Goal: Task Accomplishment & Management: Use online tool/utility

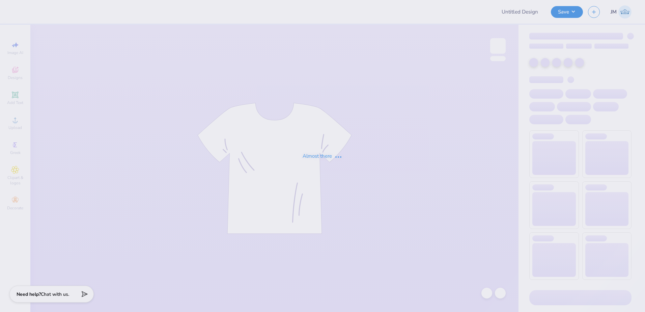
type input "[PERSON_NAME] : [GEOGRAPHIC_DATA]"
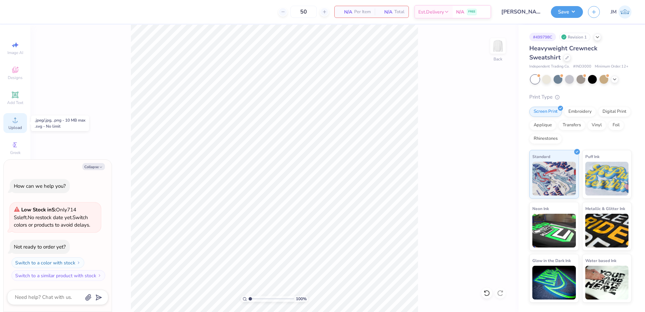
click at [14, 123] on circle at bounding box center [15, 122] width 4 height 4
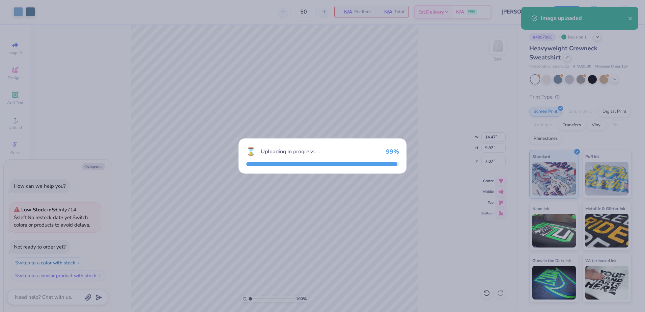
type textarea "x"
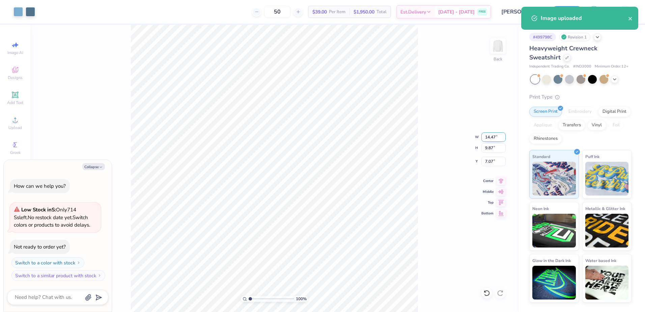
click at [492, 137] on input "14.47" at bounding box center [494, 136] width 24 height 9
type input "12.5"
type textarea "x"
type input "12.50"
type input "8.53"
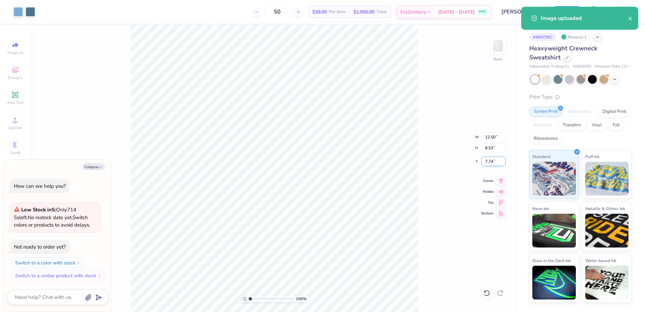
click at [495, 163] on input "7.74" at bounding box center [494, 161] width 24 height 9
type input "3"
type textarea "x"
type input "3.00"
click at [496, 145] on input "8.53" at bounding box center [494, 147] width 24 height 9
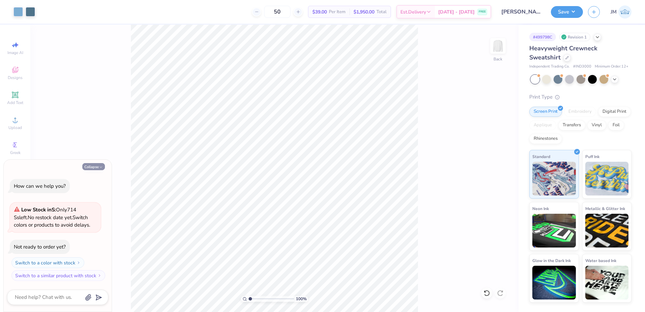
click at [94, 167] on button "Collapse" at bounding box center [93, 166] width 23 height 7
type textarea "x"
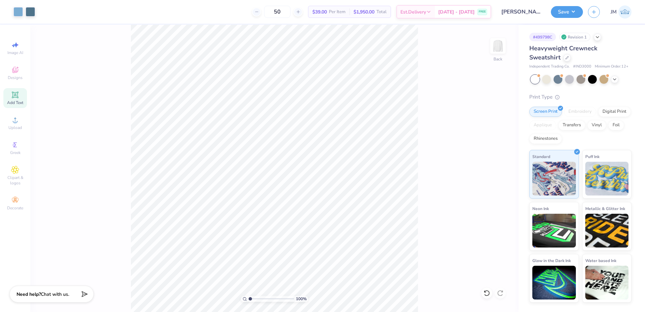
click at [15, 89] on div "Add Text" at bounding box center [15, 98] width 24 height 20
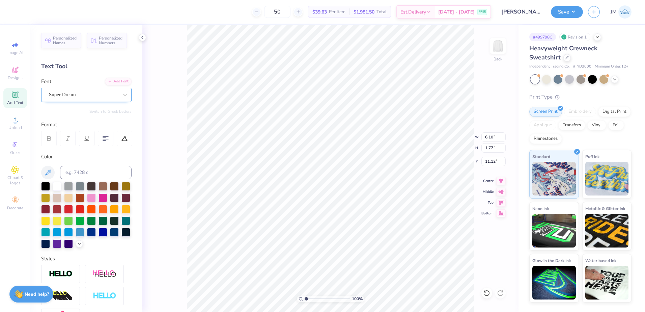
click at [86, 91] on div "Super Dream" at bounding box center [83, 94] width 71 height 10
type input "Times"
type input "6.37"
type input "1.69"
type input "11.00"
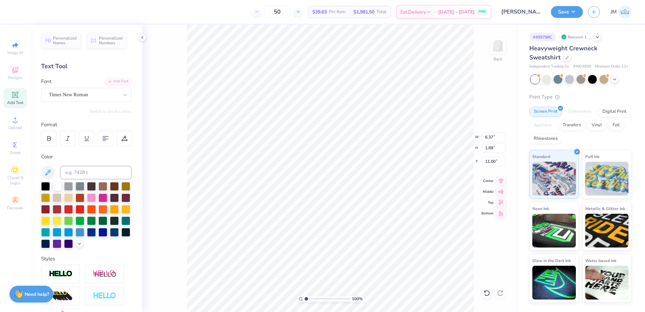
type input "12.50"
type input "8.53"
type input "3.00"
type input "6.37"
type input "1.69"
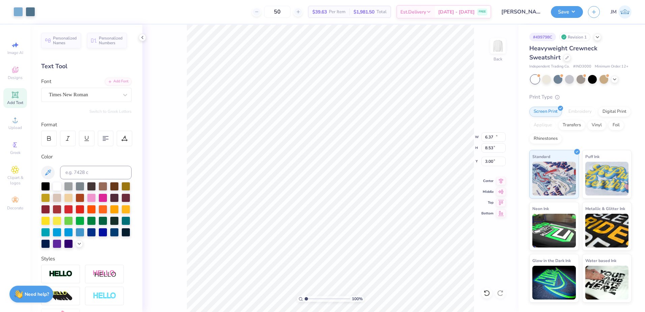
type input "11.00"
click at [77, 173] on input at bounding box center [96, 173] width 72 height 14
type input "6"
type input "542"
type input "12.00"
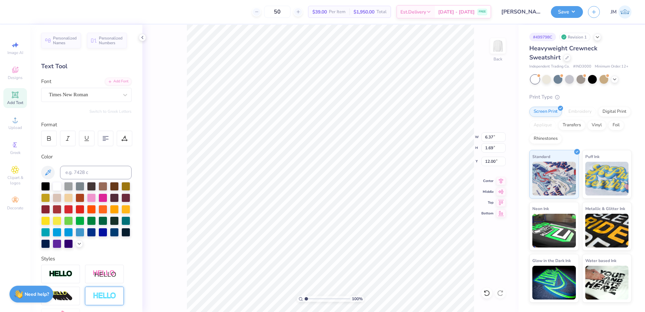
type textarea "LECOM SCHOOL OF DENTAL MEDICINE"
click at [305, 298] on input "range" at bounding box center [328, 299] width 46 height 6
type input "12.53"
type input "9.33"
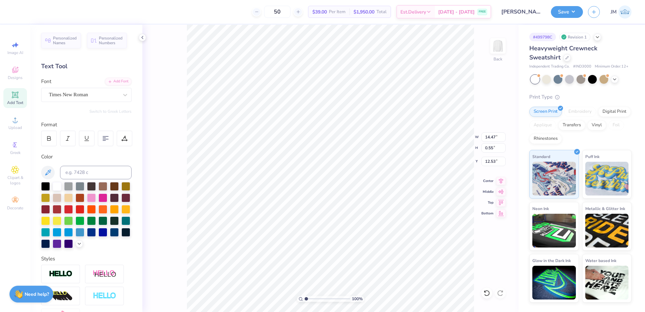
type input "0.36"
type input "12.00"
type input "12.36"
type textarea "AMERICAN STUDENT DENTAL ASSOCIATION"
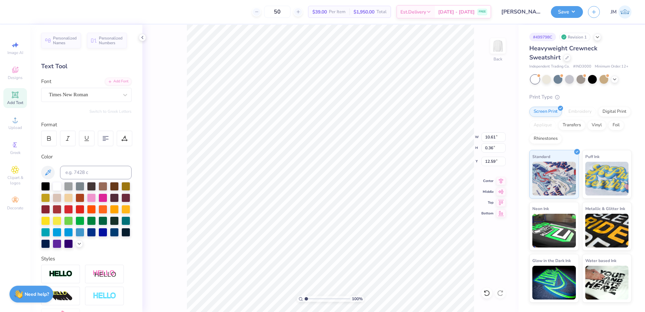
type input "7.65"
type input "0.26"
type input "12.64"
click at [499, 180] on icon at bounding box center [501, 180] width 9 height 8
click at [503, 178] on icon at bounding box center [501, 180] width 9 height 8
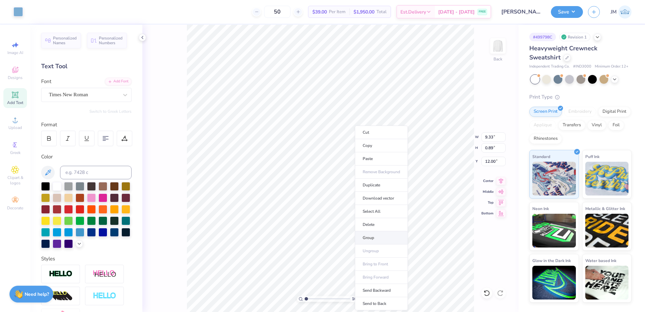
click at [376, 237] on li "Group" at bounding box center [381, 237] width 53 height 13
click at [336, 223] on li "Group" at bounding box center [346, 224] width 53 height 13
type input "9.80"
click at [489, 137] on input "12.50" at bounding box center [494, 136] width 24 height 9
click at [560, 16] on button "Save" at bounding box center [567, 11] width 32 height 12
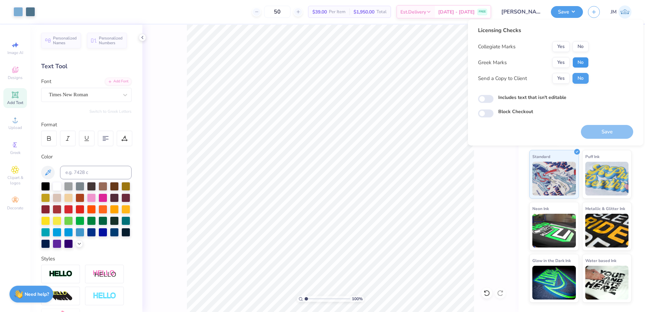
click at [584, 62] on button "No" at bounding box center [581, 62] width 16 height 11
click at [579, 47] on button "No" at bounding box center [581, 46] width 16 height 11
click at [611, 130] on button "Save" at bounding box center [607, 132] width 52 height 14
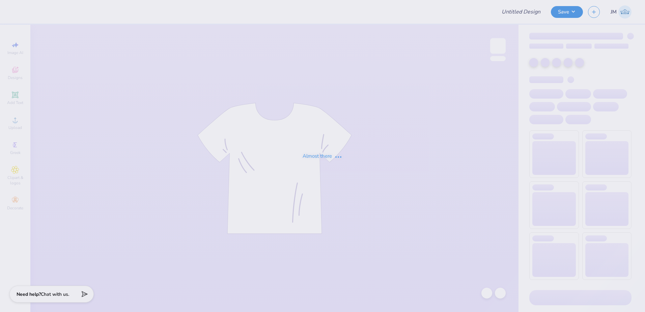
type input "Beta Theta Pi Camping trip"
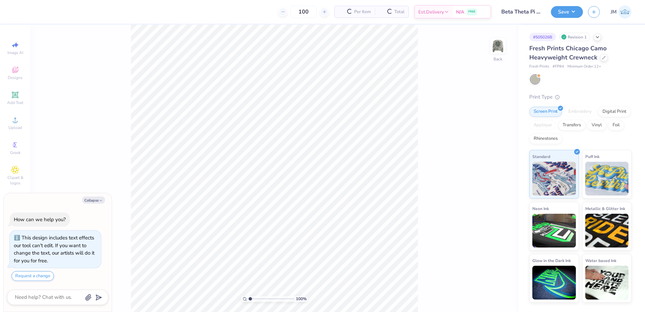
scroll to position [6, 0]
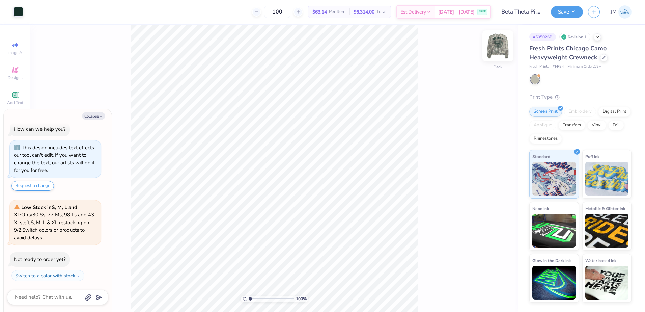
click at [491, 50] on img at bounding box center [498, 45] width 27 height 27
click at [17, 94] on icon at bounding box center [14, 94] width 5 height 5
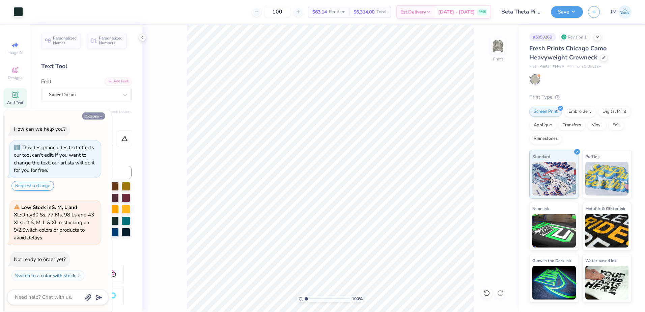
click at [92, 114] on button "Collapse" at bounding box center [93, 115] width 23 height 7
type textarea "x"
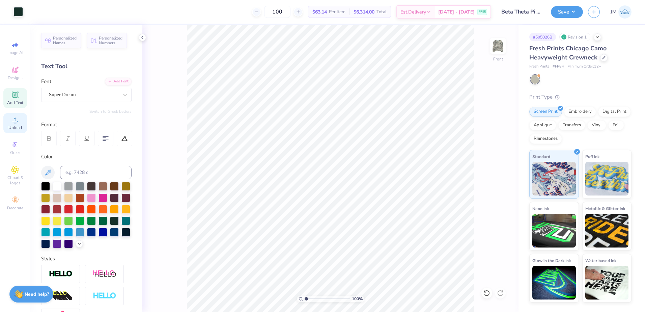
click at [18, 126] on span "Upload" at bounding box center [15, 127] width 14 height 5
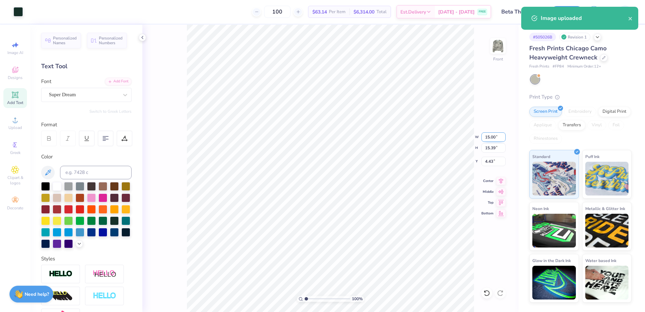
click at [494, 137] on input "15.00" at bounding box center [494, 136] width 24 height 9
type input "12.50"
type input "12.83"
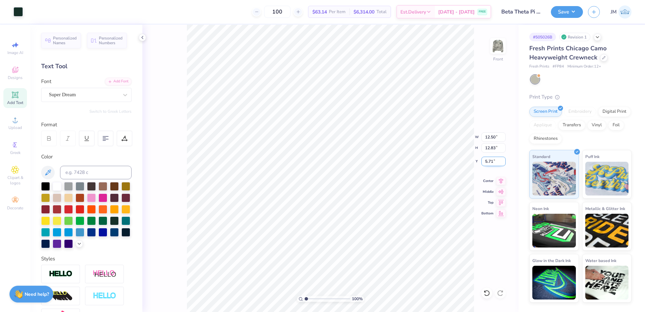
click at [490, 162] on input "5.71" at bounding box center [494, 161] width 24 height 9
click at [492, 148] on input "12.83" at bounding box center [494, 147] width 24 height 9
type input "3.00"
type input "16.17"
type input "8.20"
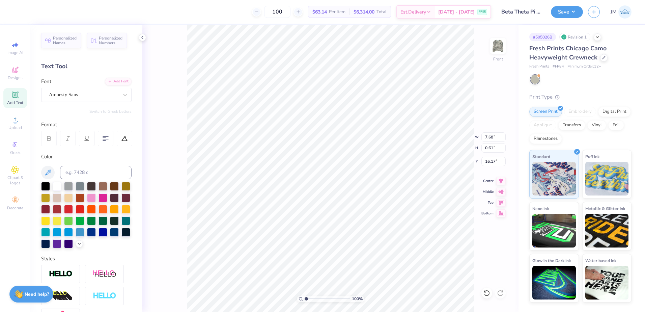
type input "0.65"
type input "16.05"
click at [502, 179] on icon at bounding box center [501, 180] width 4 height 6
click at [500, 180] on icon at bounding box center [501, 180] width 9 height 8
click at [350, 236] on li "Group" at bounding box center [351, 237] width 53 height 13
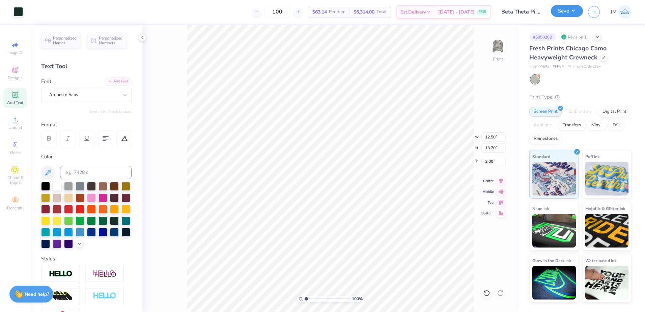
click at [563, 9] on button "Save" at bounding box center [567, 11] width 32 height 12
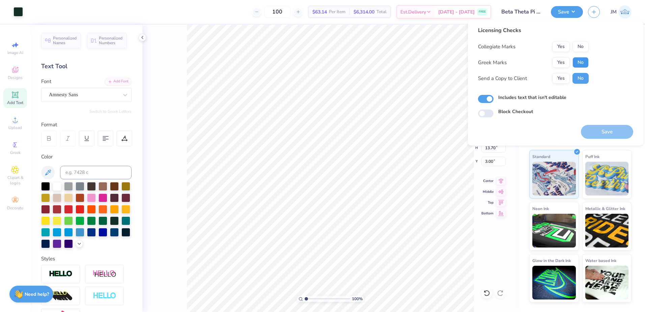
click at [581, 60] on button "No" at bounding box center [581, 62] width 16 height 11
click at [581, 43] on button "No" at bounding box center [581, 46] width 16 height 11
click at [562, 62] on button "Yes" at bounding box center [562, 62] width 18 height 11
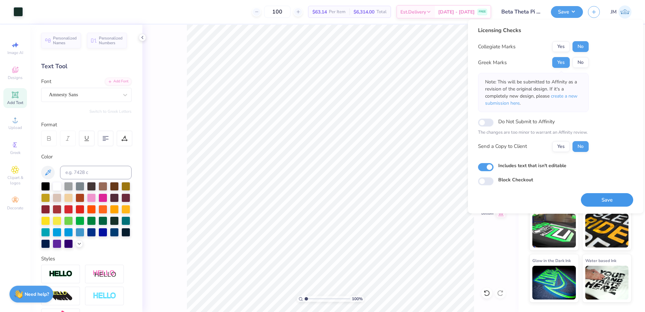
click at [604, 202] on button "Save" at bounding box center [607, 200] width 52 height 14
